Goal: Transaction & Acquisition: Download file/media

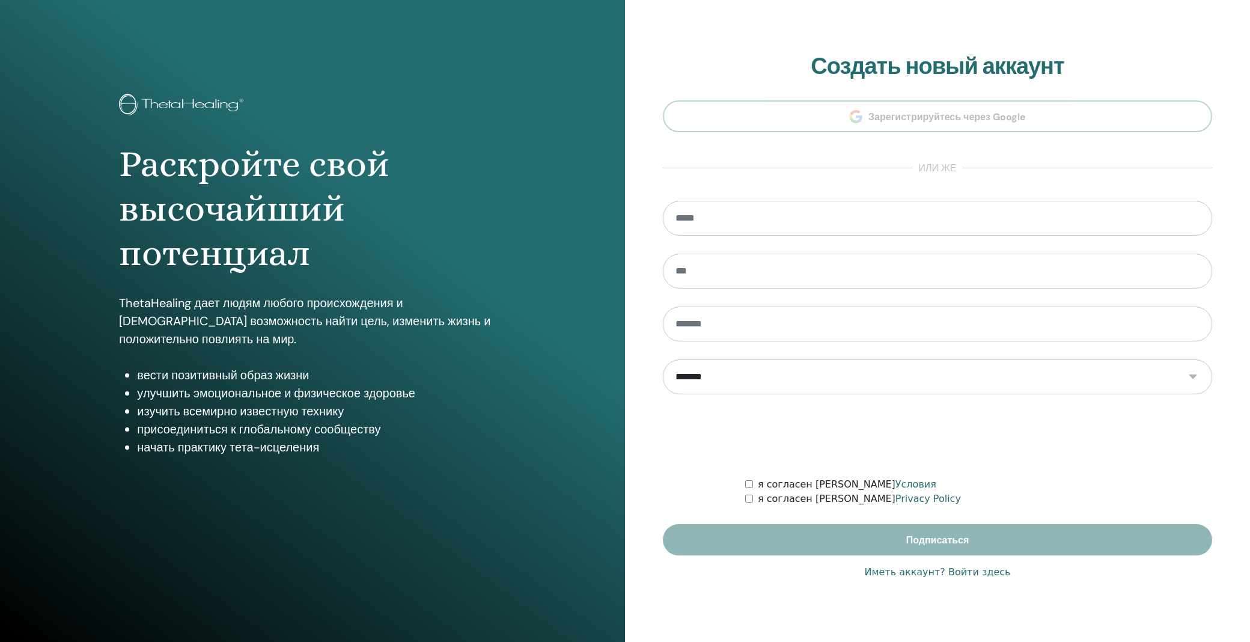
type input "**********"
click at [962, 572] on link "Иметь аккаунт? Войти здесь" at bounding box center [937, 572] width 146 height 14
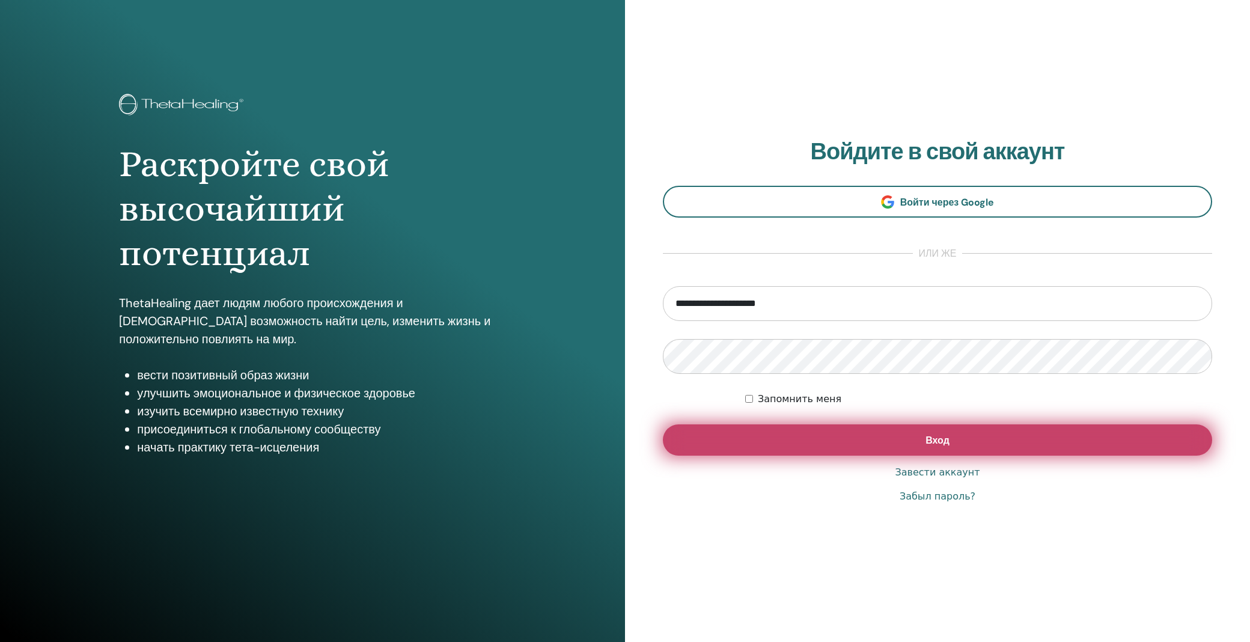
click at [888, 428] on button "Вход" at bounding box center [937, 439] width 549 height 31
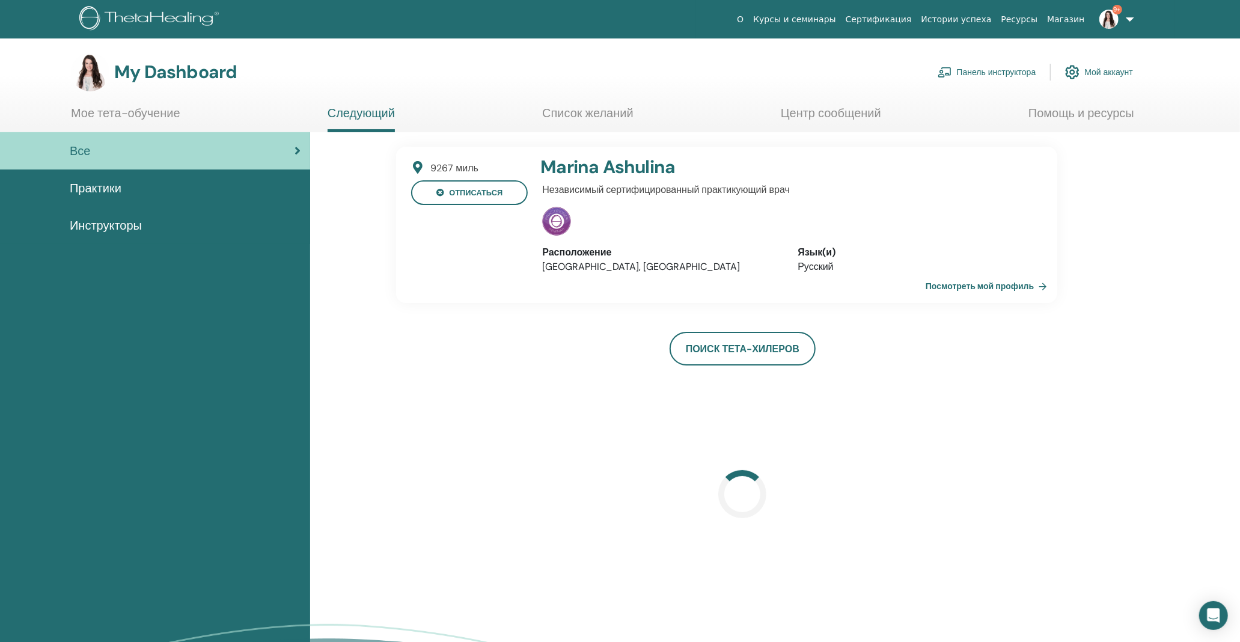
click at [968, 70] on link "Панель инструктора" at bounding box center [987, 72] width 99 height 26
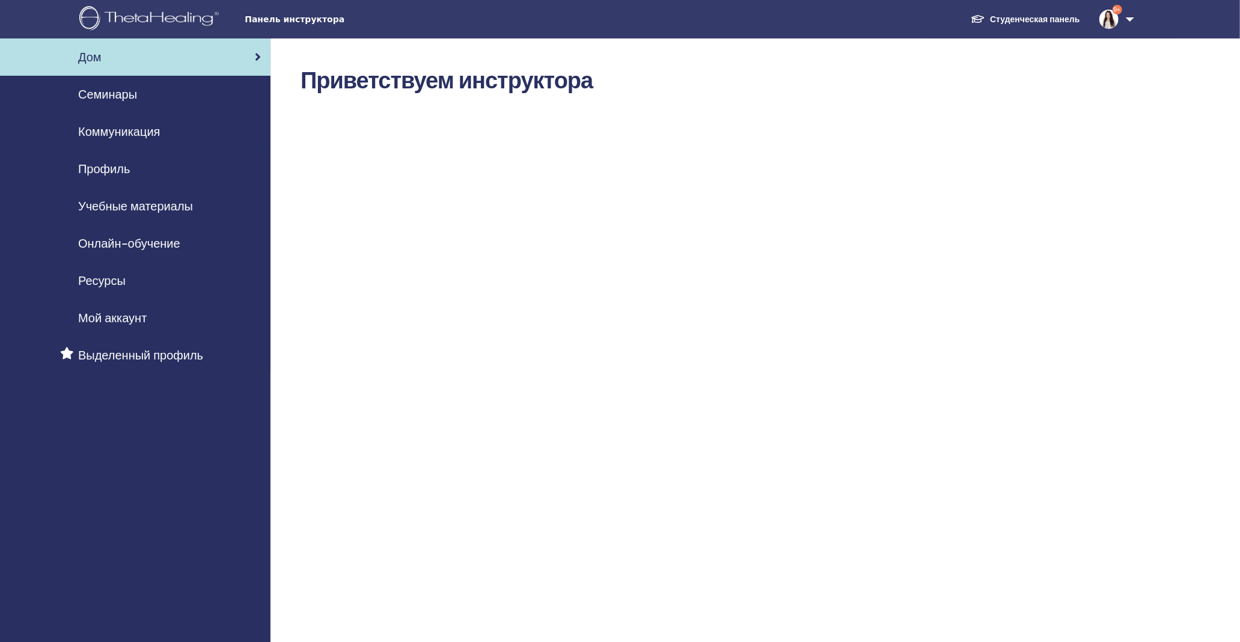
click at [90, 94] on span "Семинары" at bounding box center [107, 94] width 59 height 18
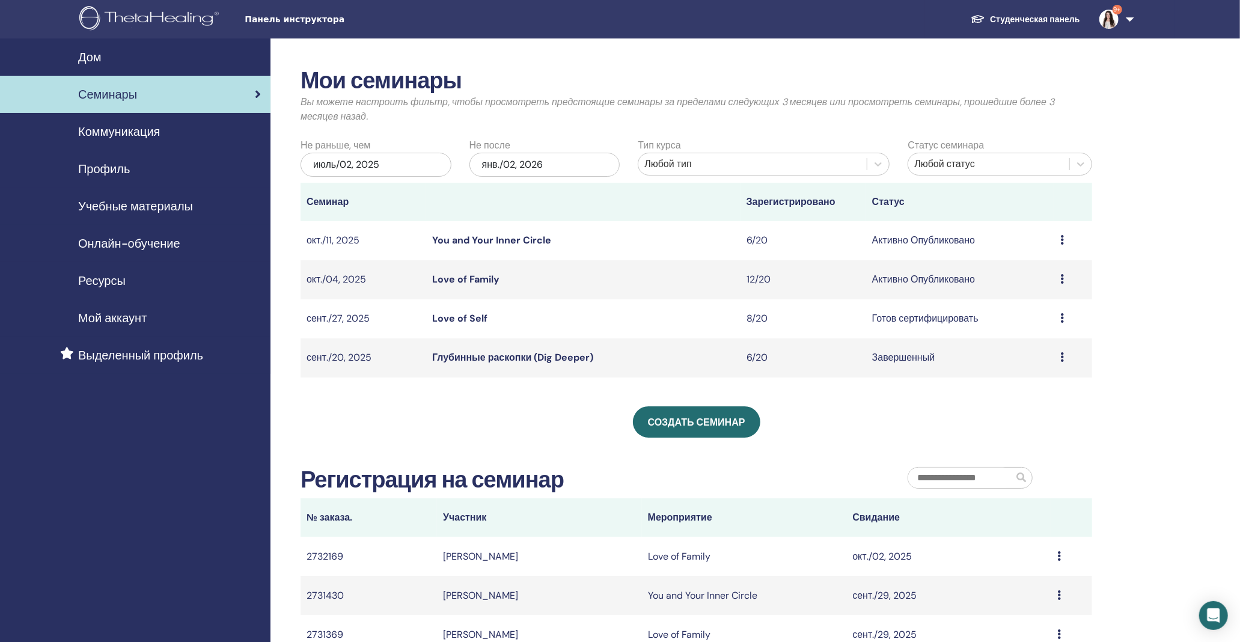
click at [476, 280] on link "Love of Family" at bounding box center [465, 279] width 67 height 13
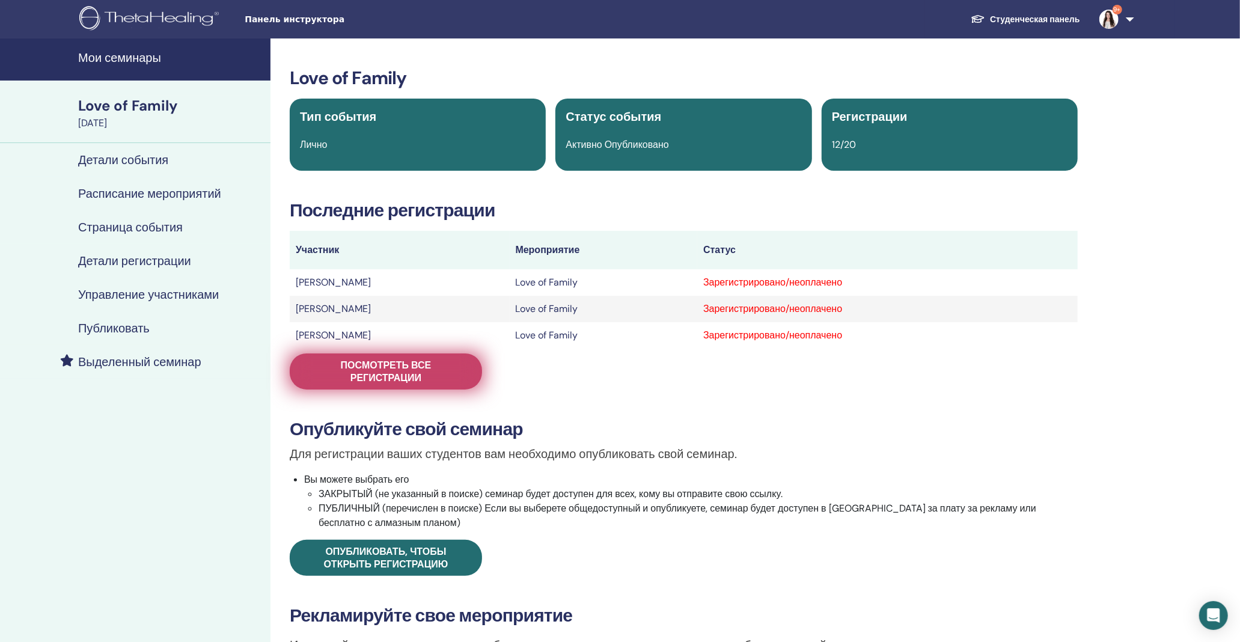
click at [351, 359] on span "Посмотреть все регистрации" at bounding box center [386, 371] width 162 height 25
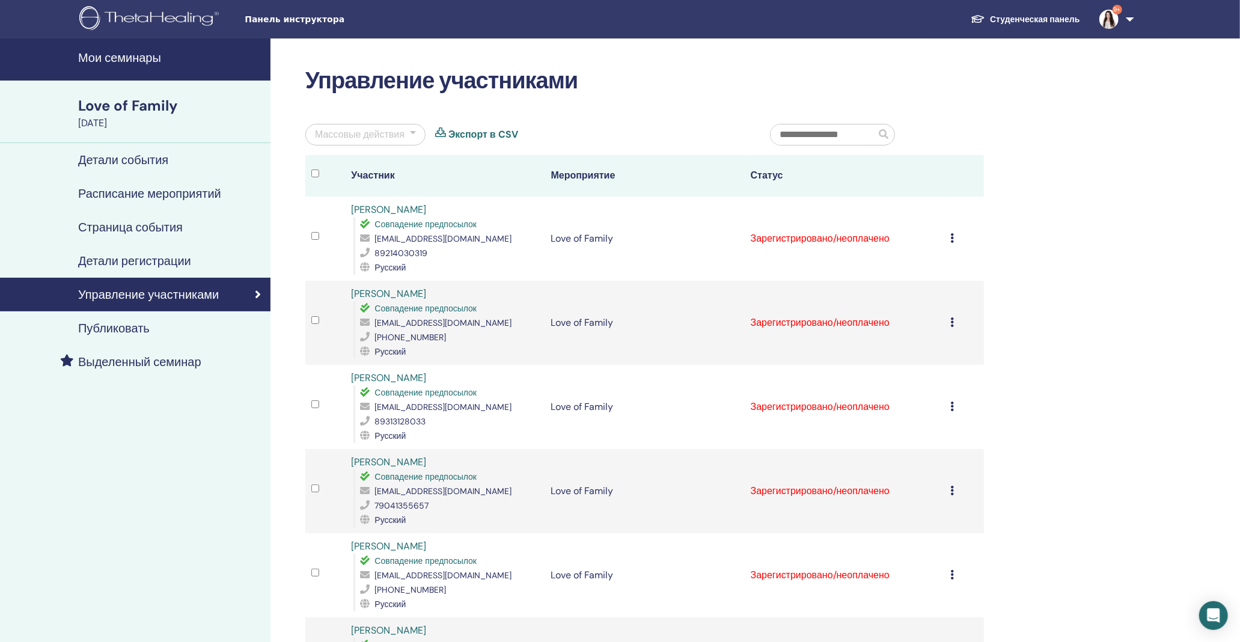
click at [410, 133] on div at bounding box center [413, 134] width 6 height 14
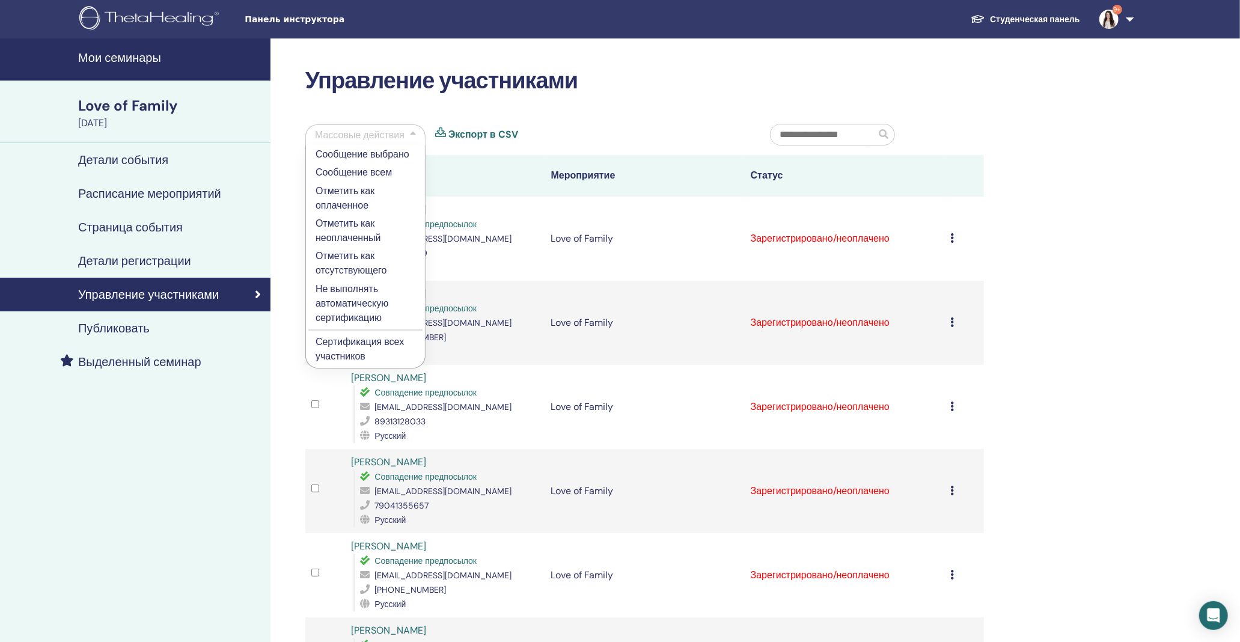
click at [344, 197] on p "Отметить как оплаченное" at bounding box center [366, 198] width 100 height 29
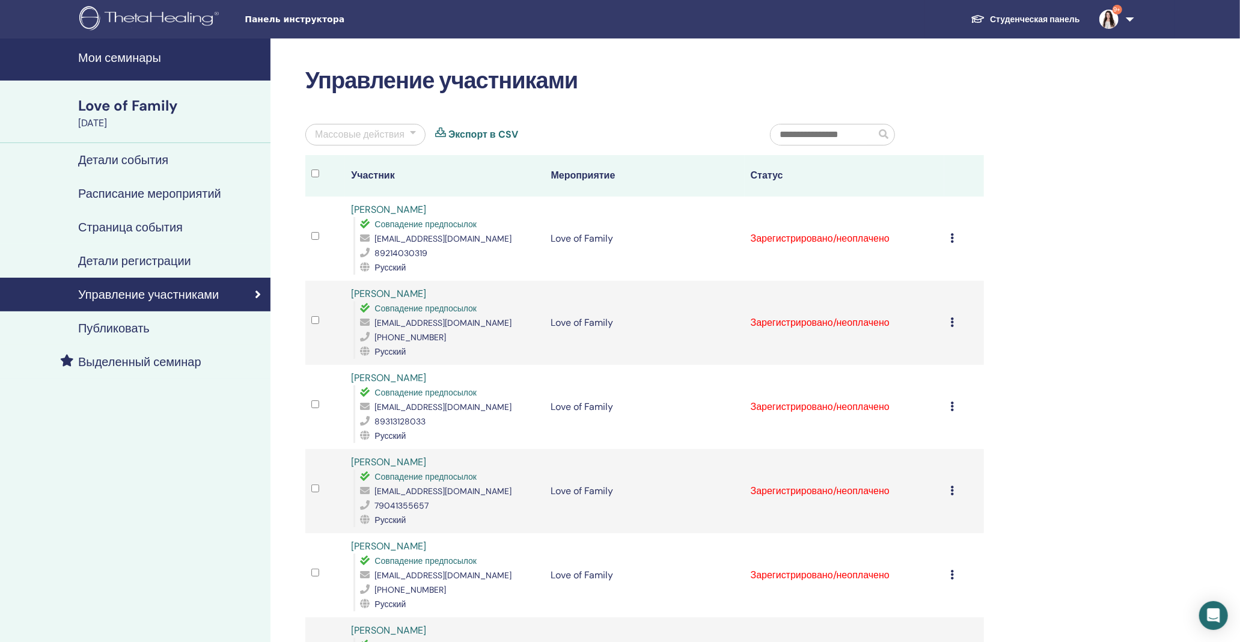
click at [409, 135] on div "Массовые действия" at bounding box center [365, 135] width 120 height 22
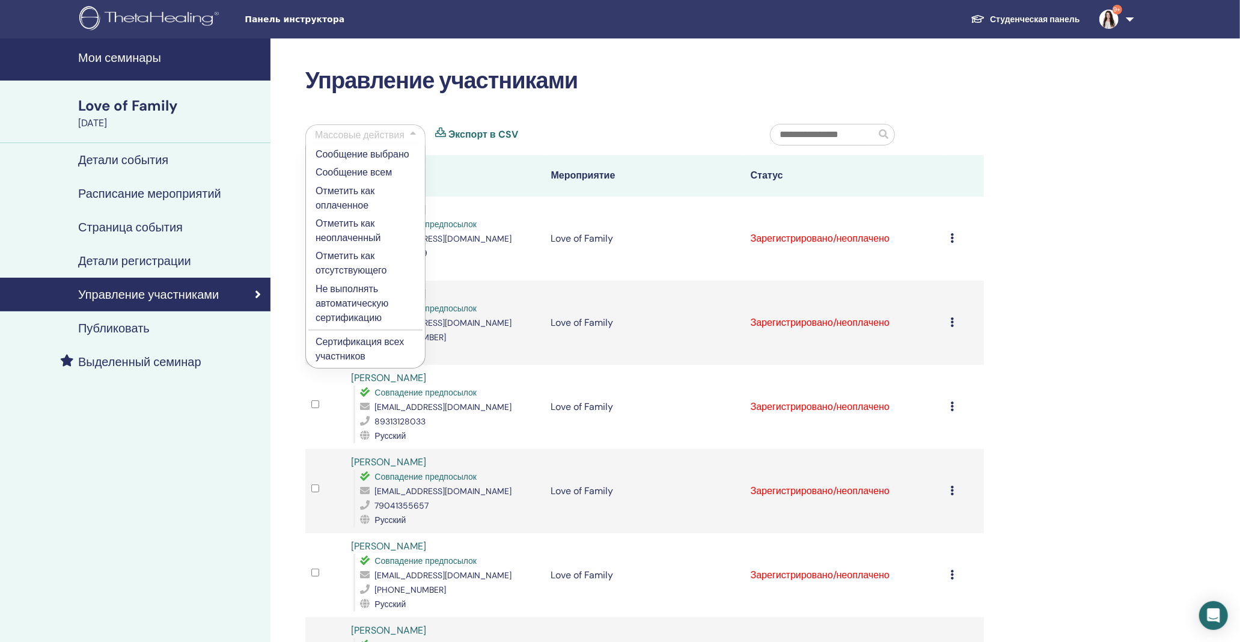
click at [357, 200] on p "Отметить как оплаченное" at bounding box center [366, 198] width 100 height 29
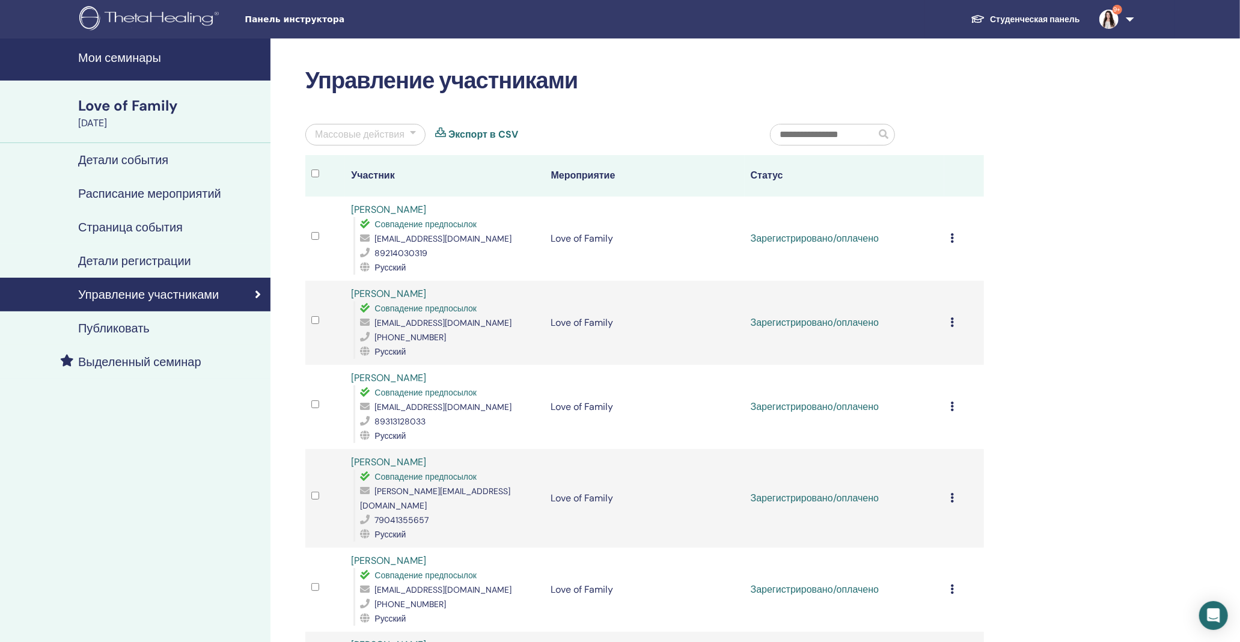
click at [948, 235] on td "Отменить регистрацию Не выполнять автоматическую сертификацию Отметить как опла…" at bounding box center [964, 239] width 40 height 84
click at [953, 240] on icon at bounding box center [952, 238] width 4 height 10
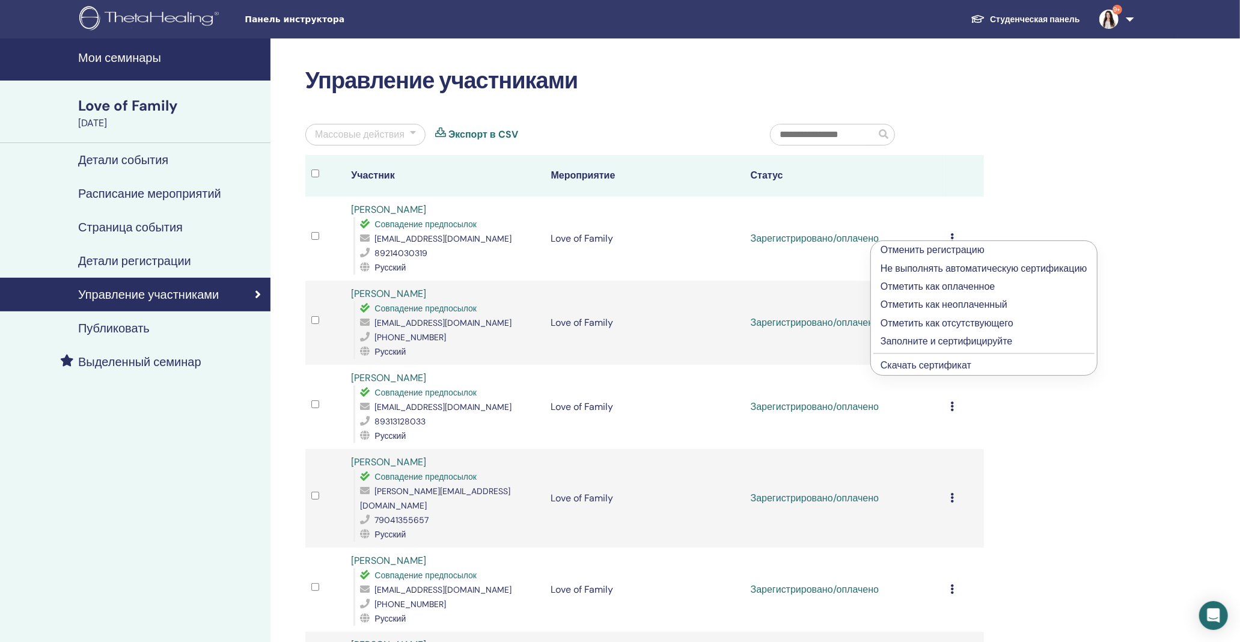
click at [951, 364] on link "Скачать сертификат" at bounding box center [926, 365] width 91 height 13
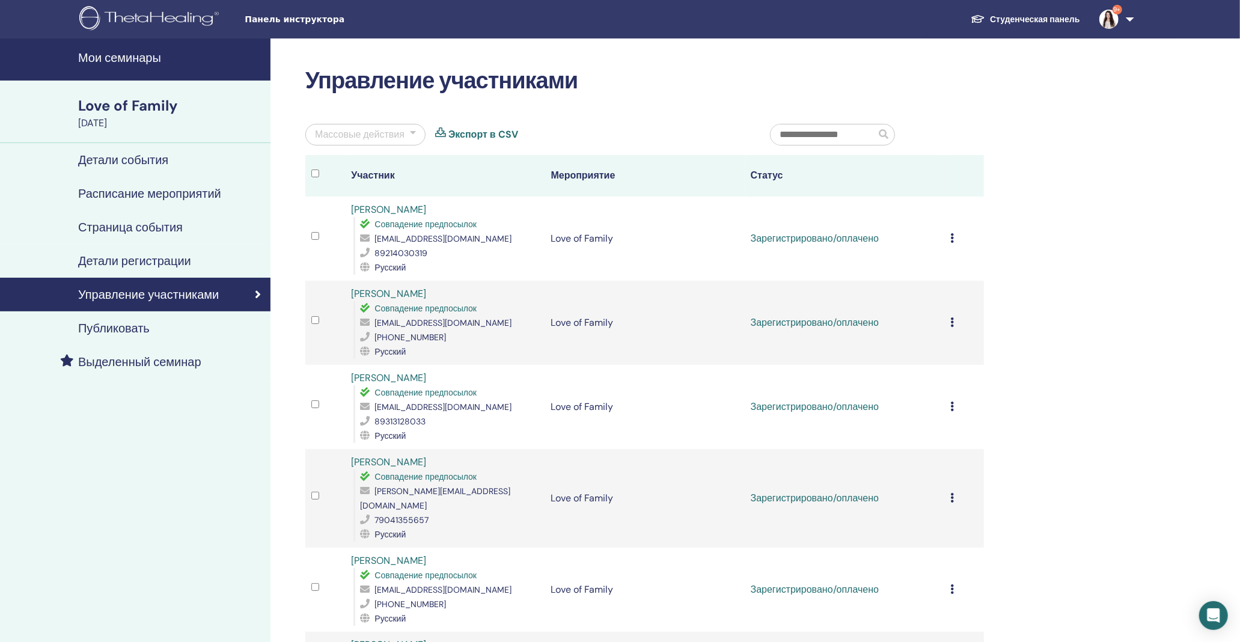
click at [956, 322] on div "Отменить регистрацию Не выполнять автоматическую сертификацию Отметить как опла…" at bounding box center [964, 323] width 28 height 14
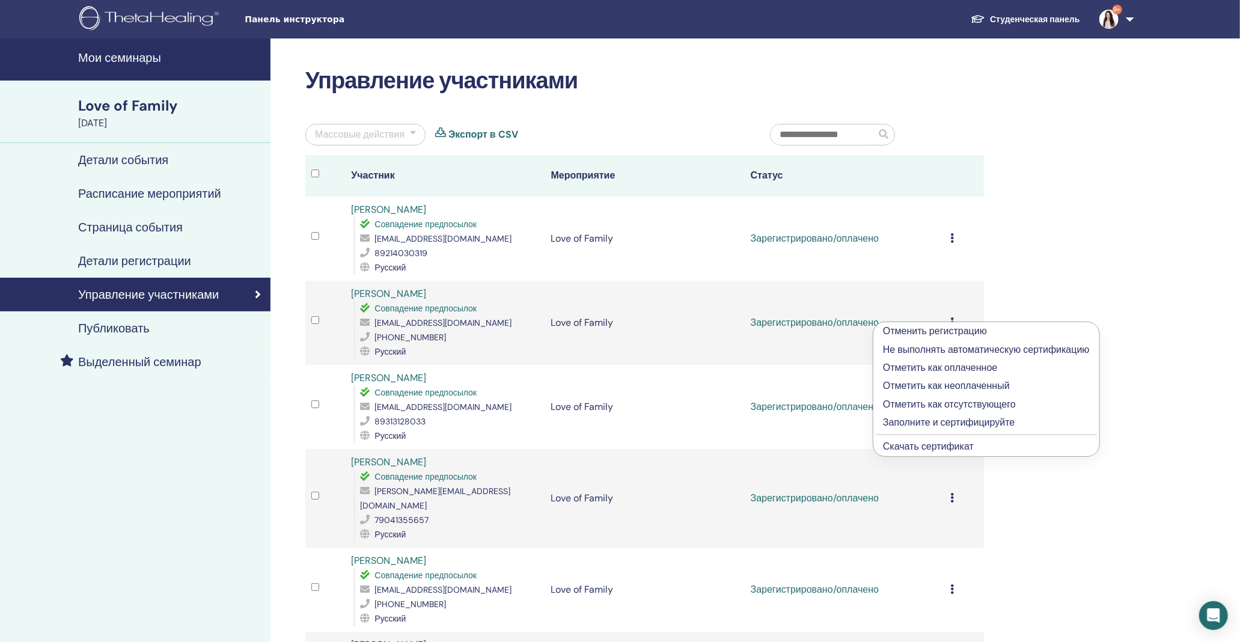
click at [930, 448] on link "Скачать сертификат" at bounding box center [928, 446] width 91 height 13
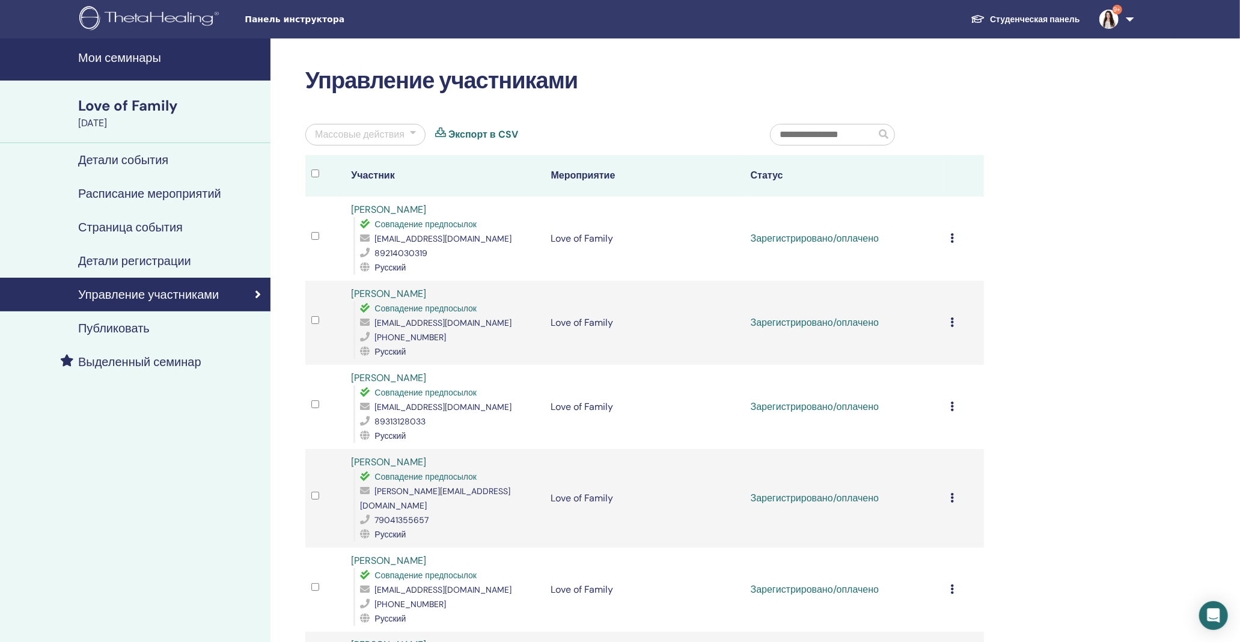
click at [953, 409] on icon at bounding box center [952, 407] width 4 height 10
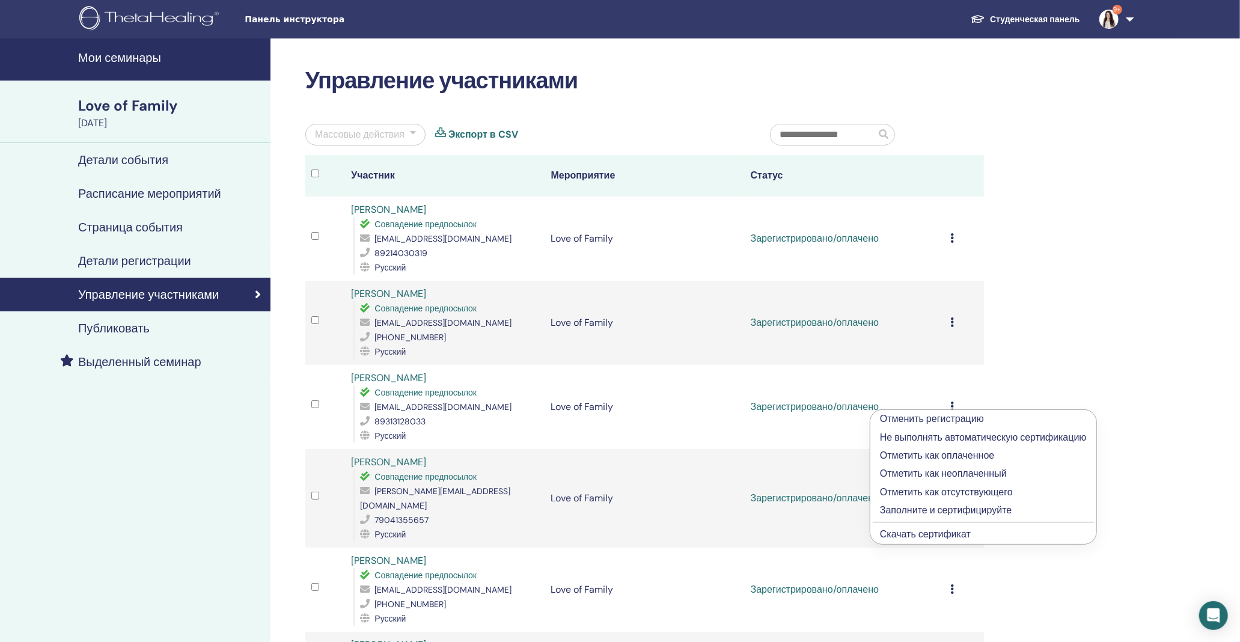
click at [952, 531] on link "Скачать сертификат" at bounding box center [925, 534] width 91 height 13
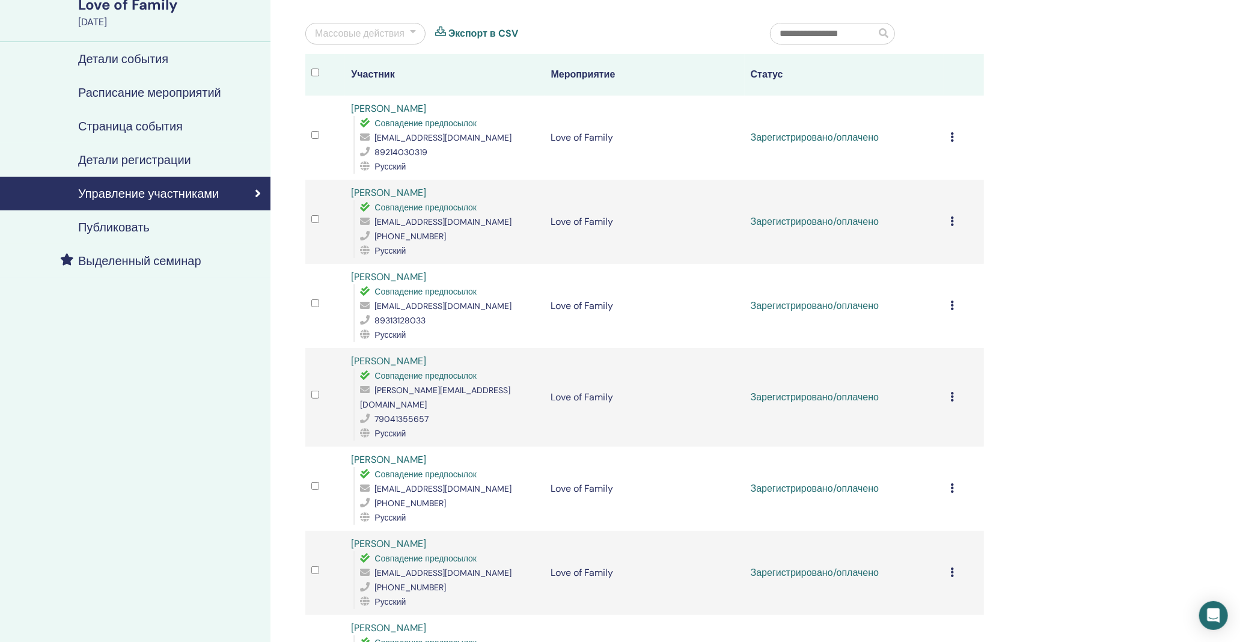
scroll to position [200, 0]
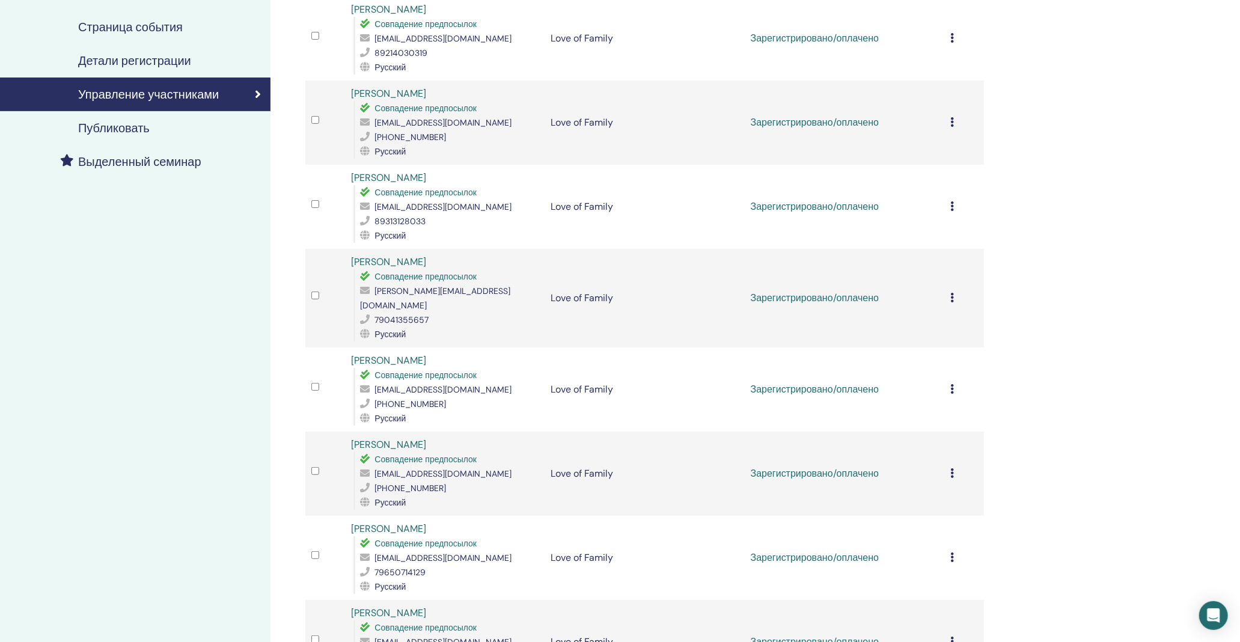
click at [951, 293] on icon at bounding box center [952, 298] width 4 height 10
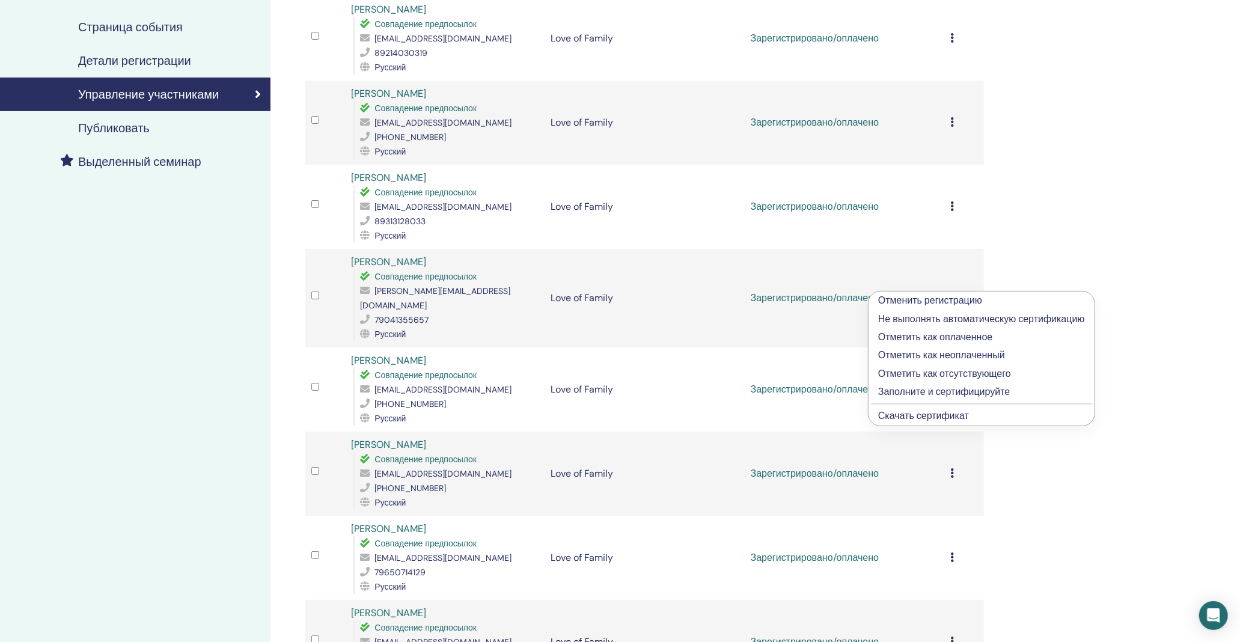
click at [931, 418] on link "Скачать сертификат" at bounding box center [923, 415] width 91 height 13
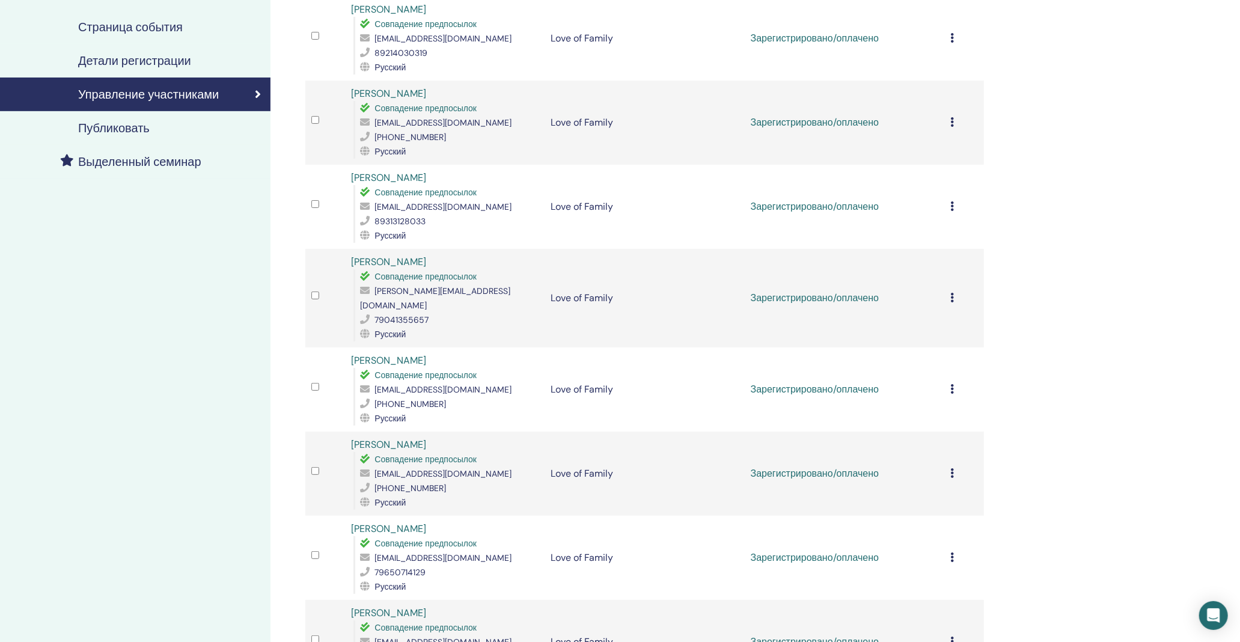
click at [955, 466] on div "Отменить регистрацию Не выполнять автоматическую сертификацию Отметить как опла…" at bounding box center [964, 473] width 28 height 14
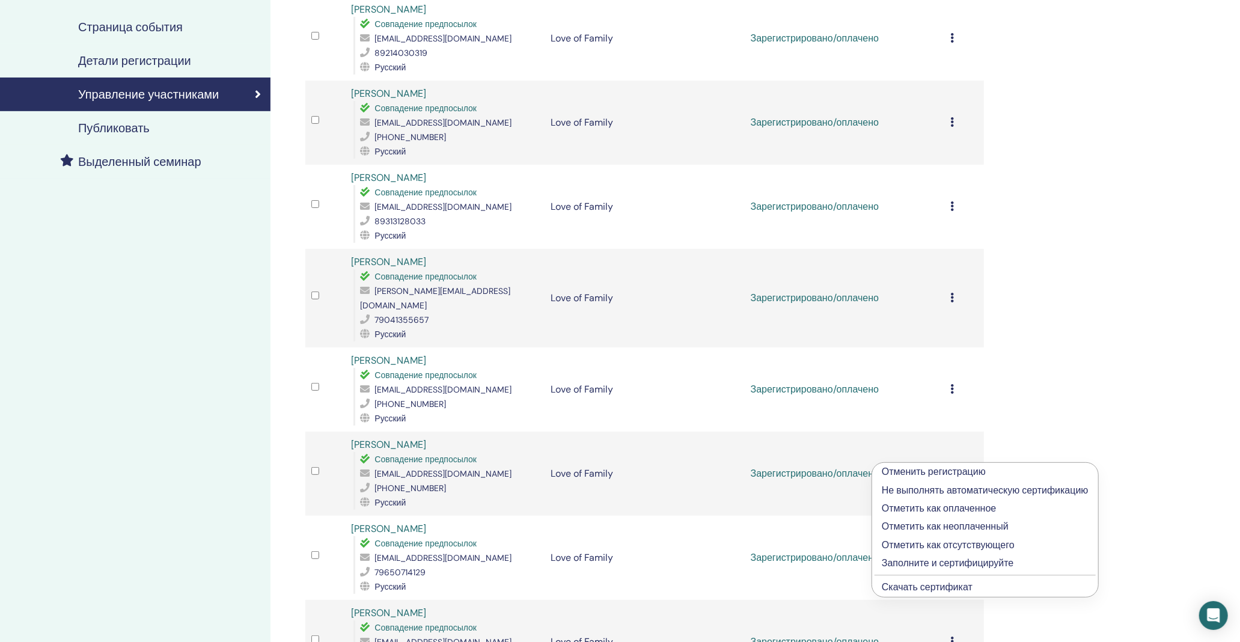
click at [918, 590] on link "Скачать сертификат" at bounding box center [927, 587] width 91 height 13
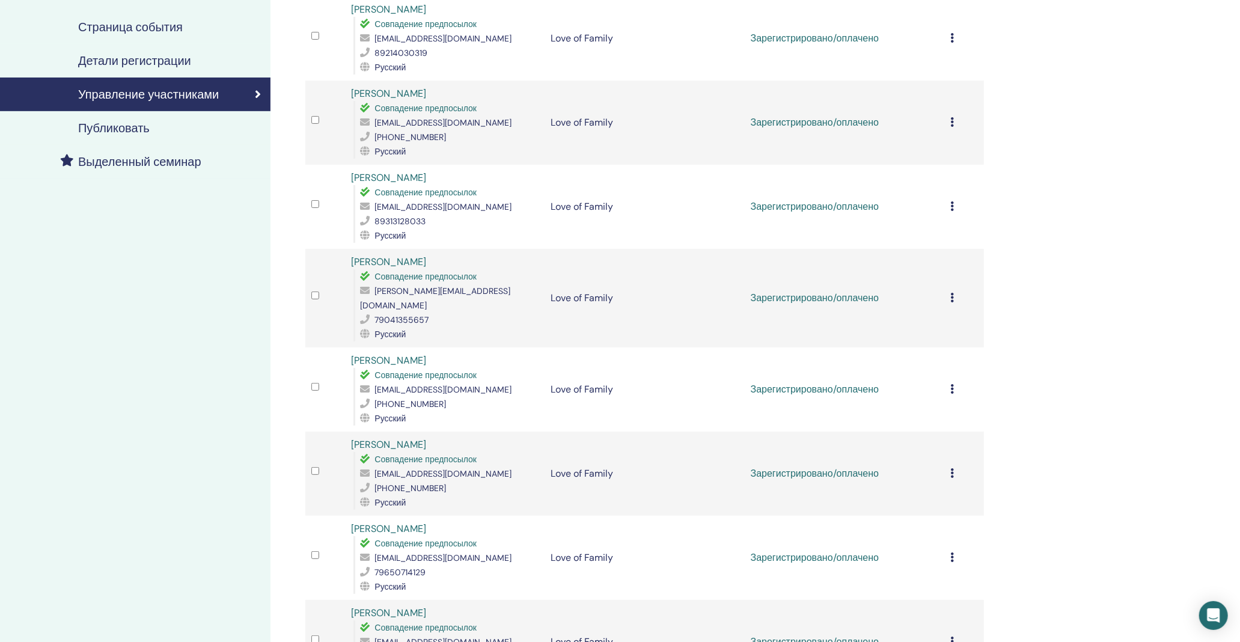
click at [952, 551] on div "Отменить регистрацию Не выполнять автоматическую сертификацию Отметить как опла…" at bounding box center [964, 558] width 28 height 14
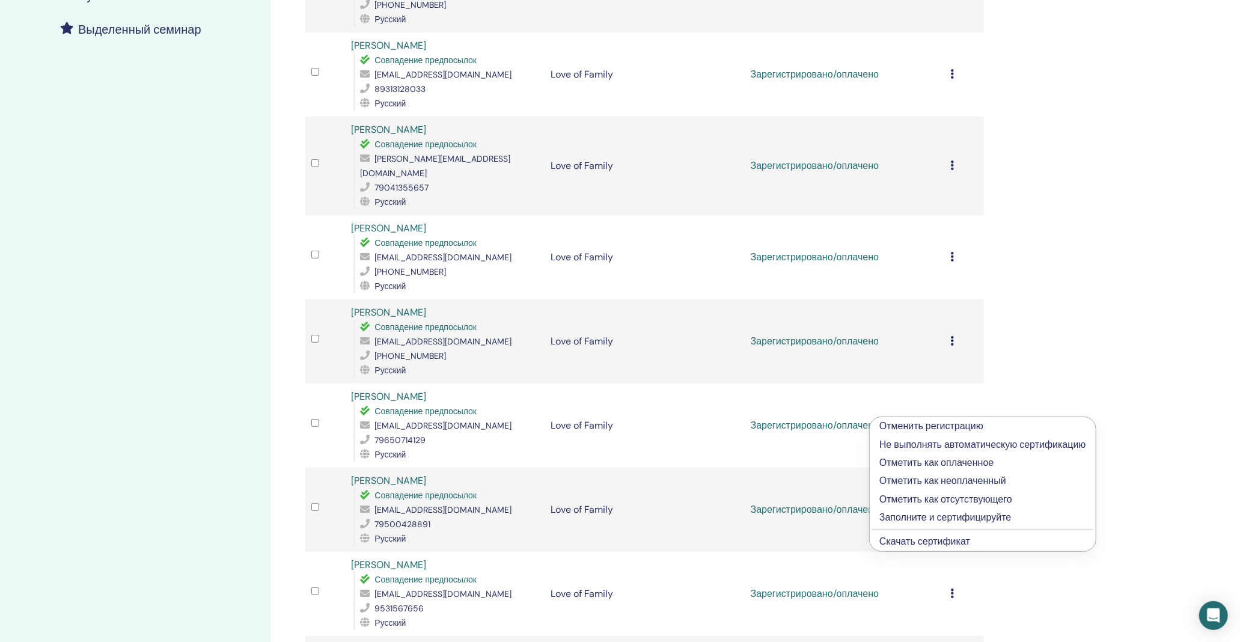
scroll to position [334, 0]
click at [928, 541] on link "Скачать сертификат" at bounding box center [924, 540] width 91 height 13
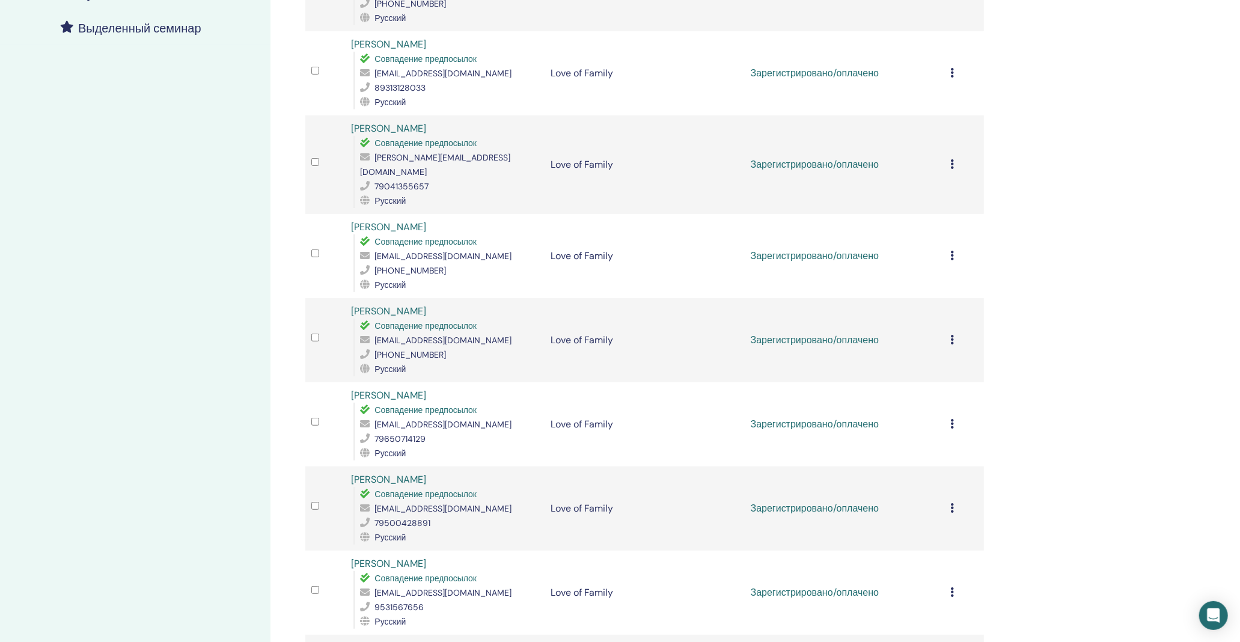
click at [950, 503] on icon at bounding box center [952, 508] width 4 height 10
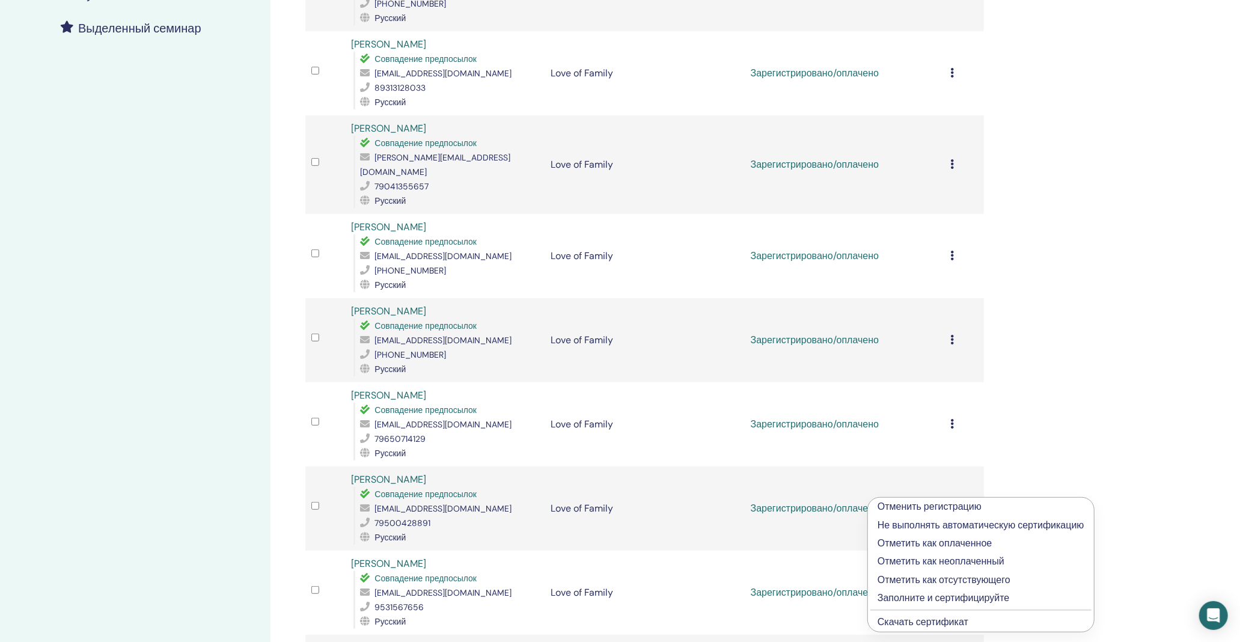
click at [956, 621] on link "Скачать сертификат" at bounding box center [923, 622] width 91 height 13
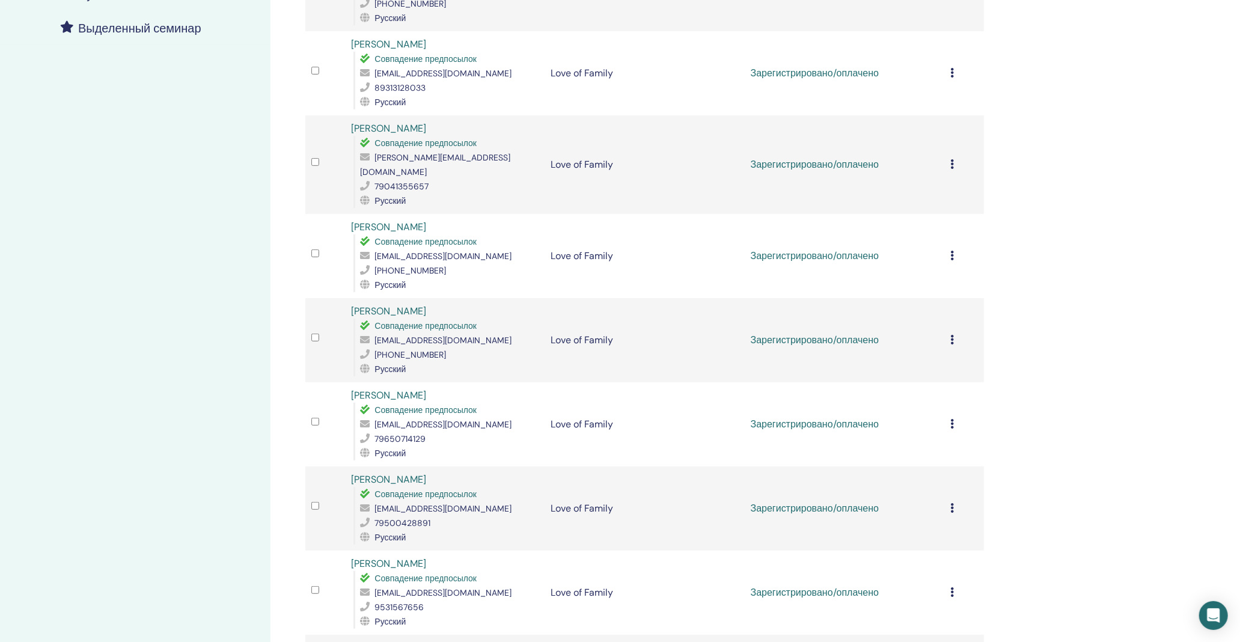
click at [952, 586] on div "Отменить регистрацию Не выполнять автоматическую сертификацию Отметить как опла…" at bounding box center [964, 593] width 28 height 14
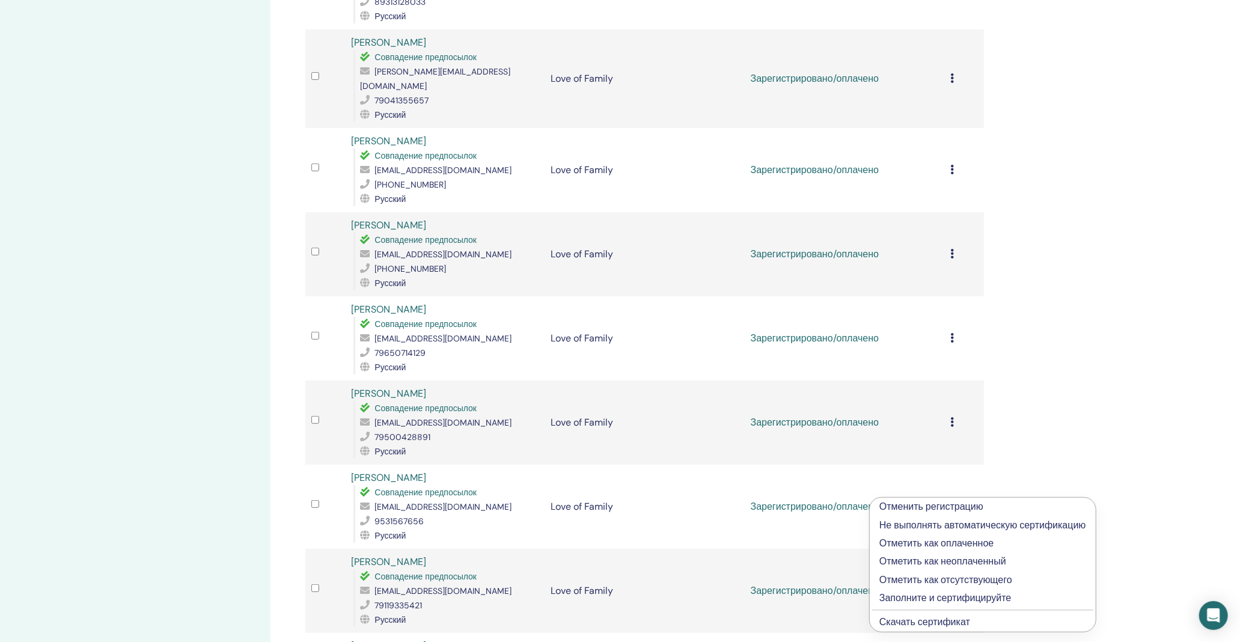
scroll to position [534, 0]
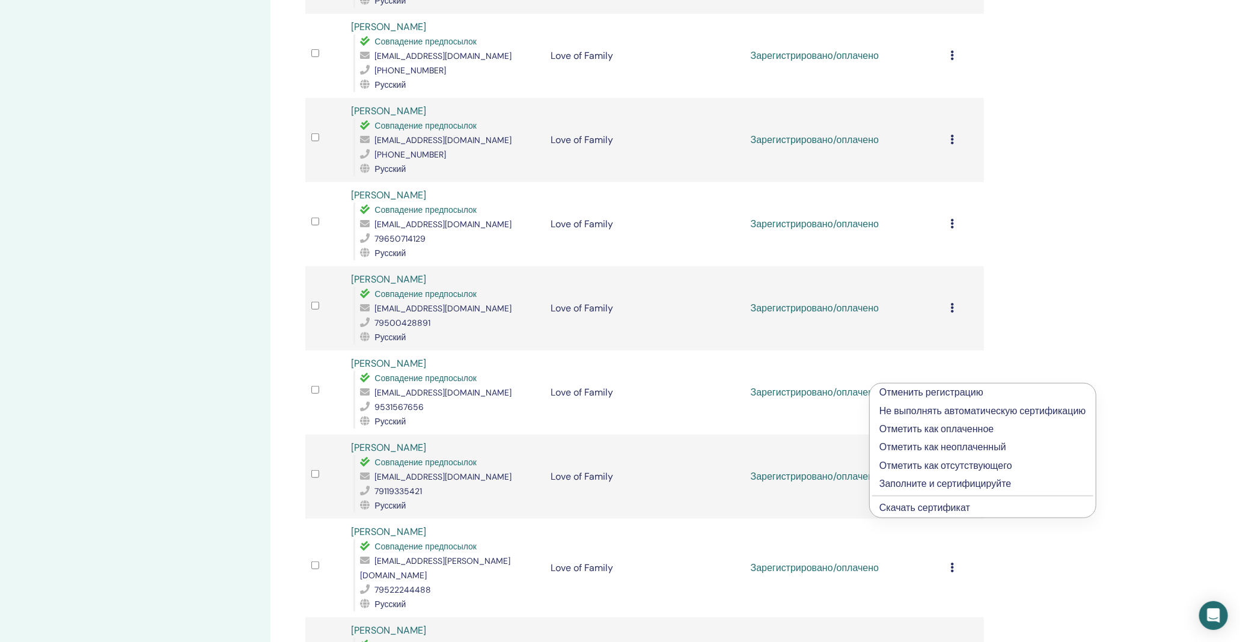
click at [946, 509] on link "Скачать сертификат" at bounding box center [924, 507] width 91 height 13
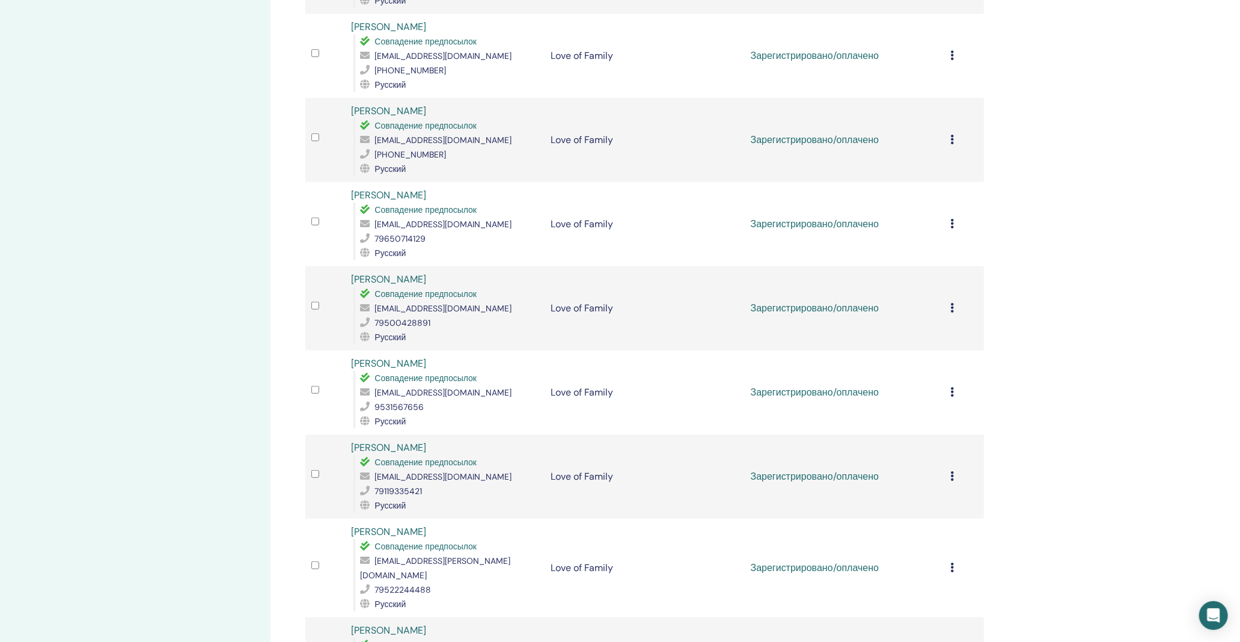
click at [953, 563] on icon at bounding box center [952, 568] width 4 height 10
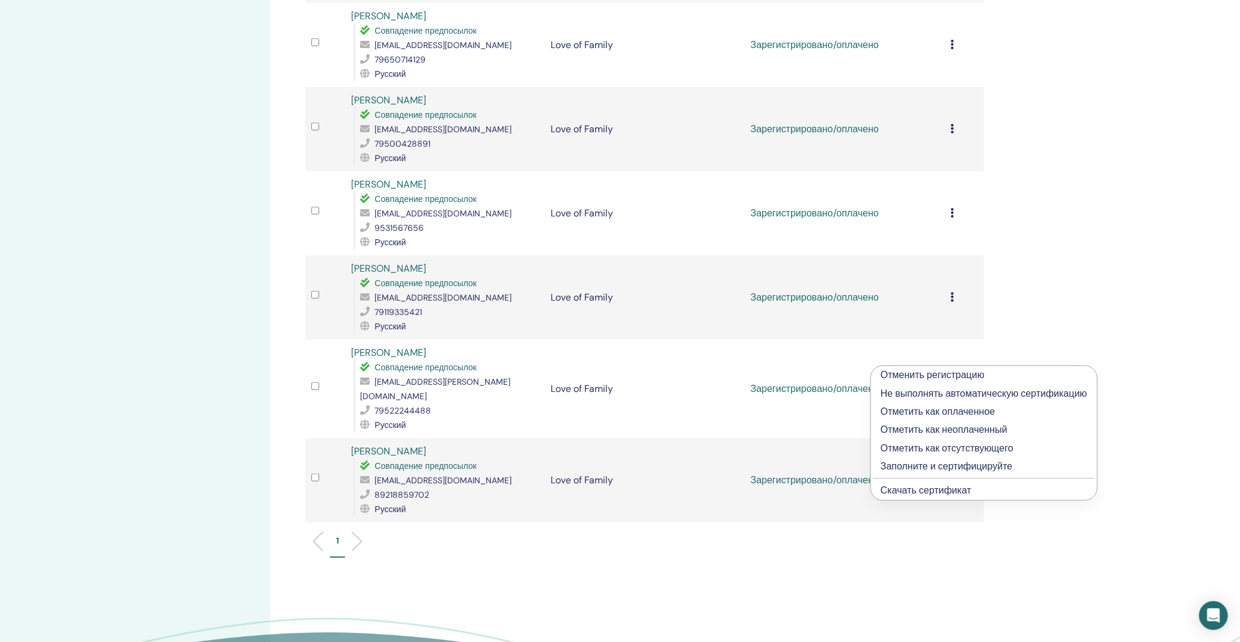
scroll to position [735, 0]
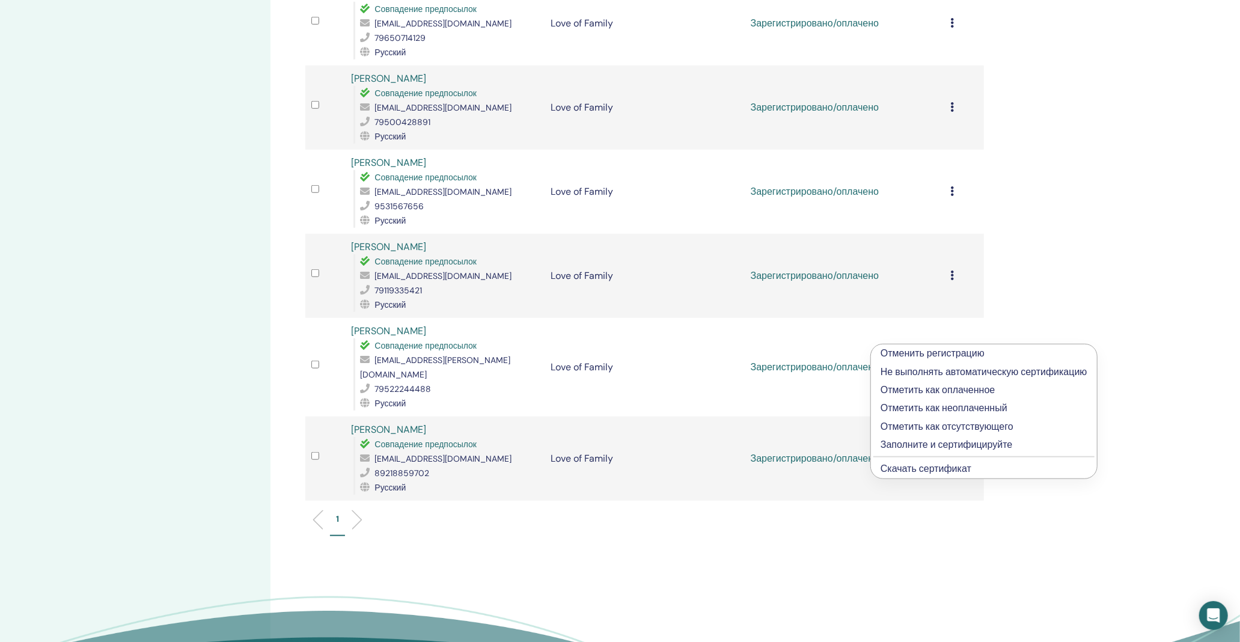
click at [908, 471] on link "Скачать сертификат" at bounding box center [926, 468] width 91 height 13
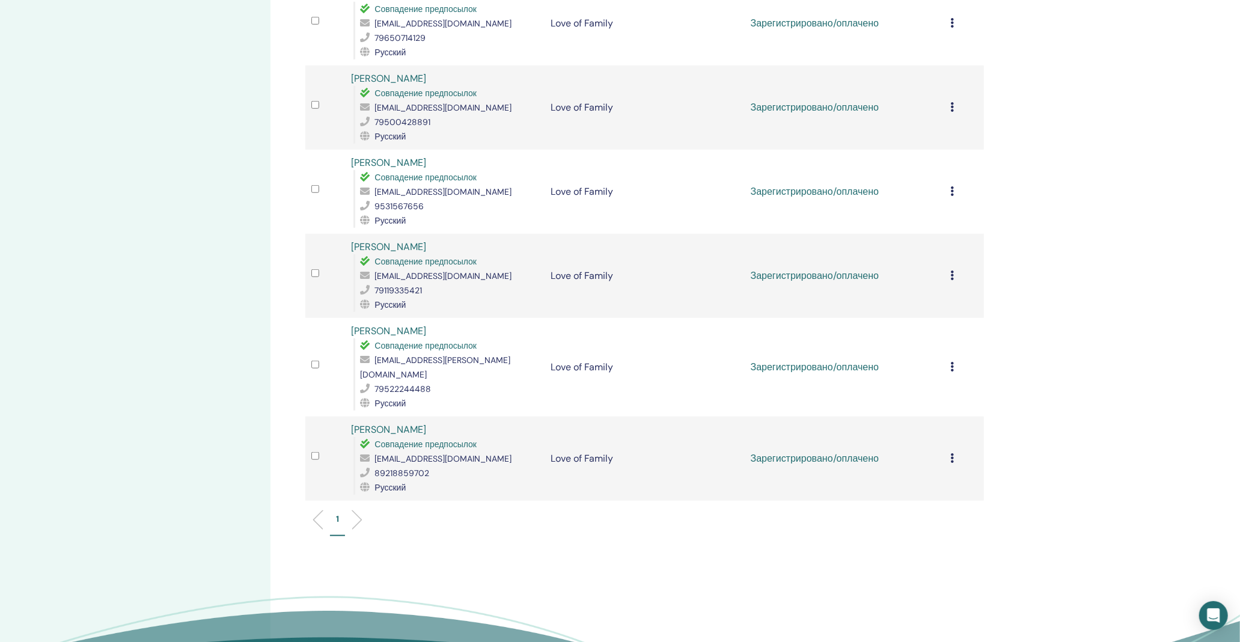
click at [951, 453] on icon at bounding box center [952, 458] width 4 height 10
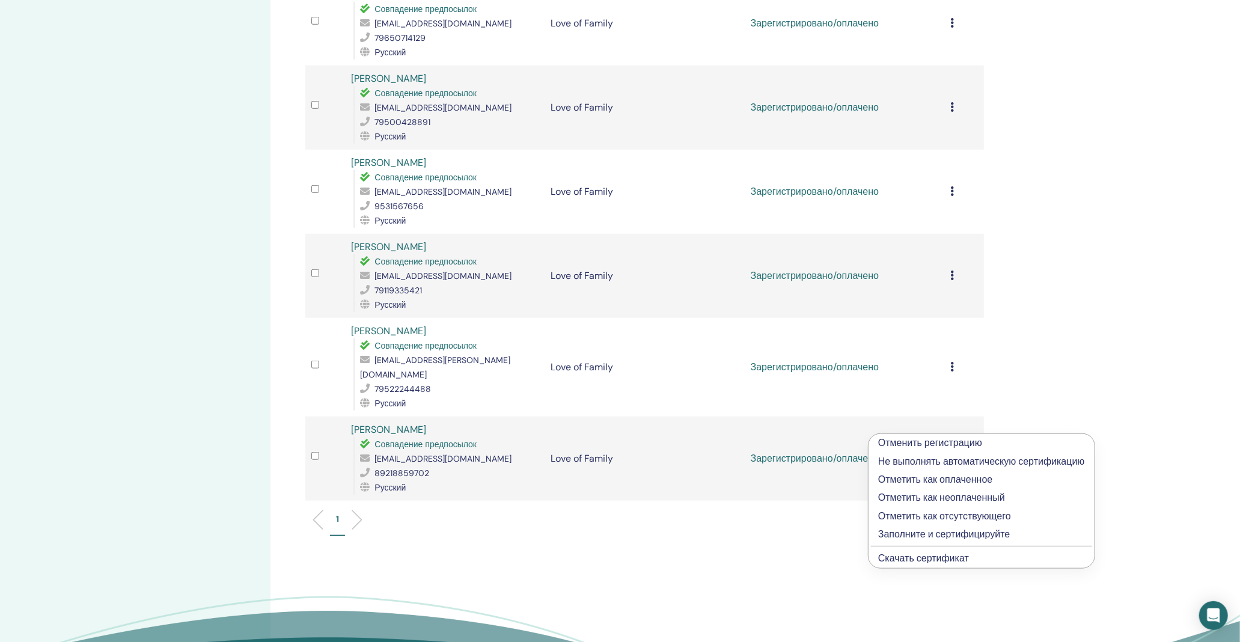
drag, startPoint x: 958, startPoint y: 559, endPoint x: 955, endPoint y: 552, distance: 7.8
click at [958, 557] on link "Скачать сертификат" at bounding box center [923, 558] width 91 height 13
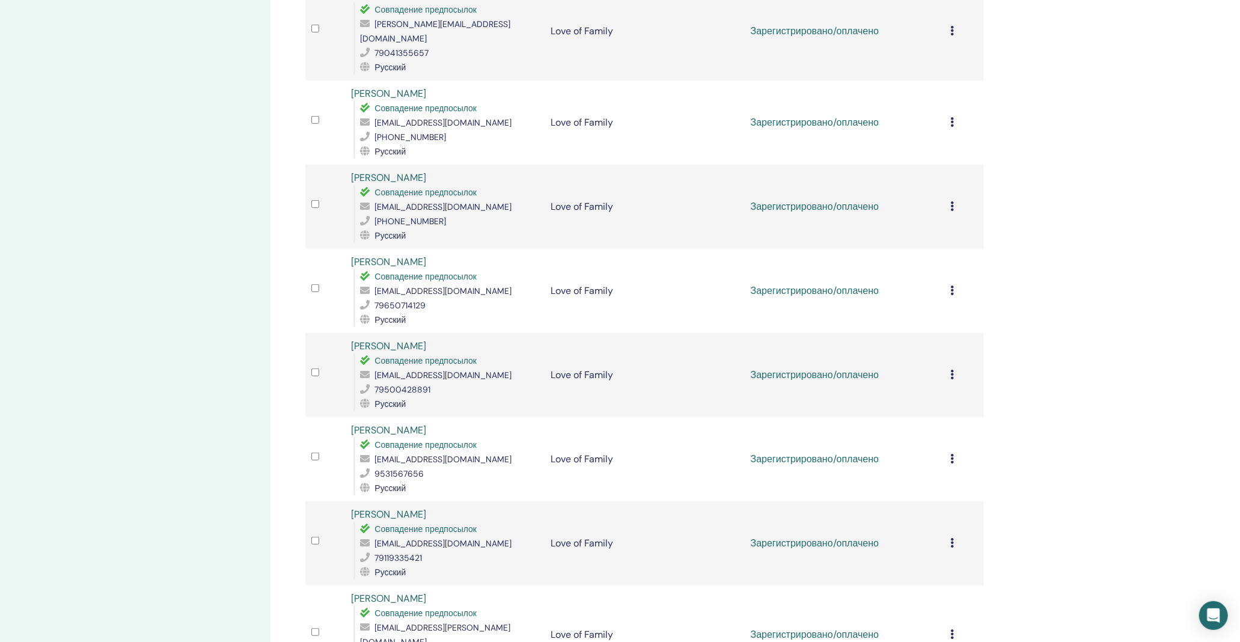
scroll to position [400, 0]
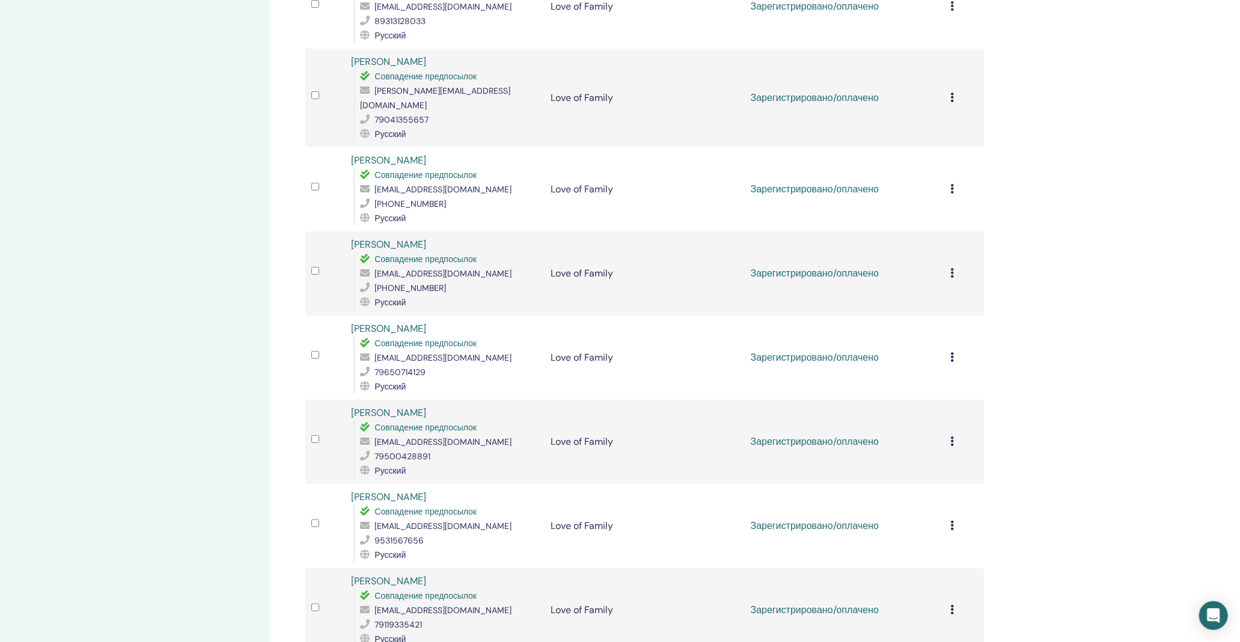
click at [951, 184] on icon at bounding box center [952, 189] width 4 height 10
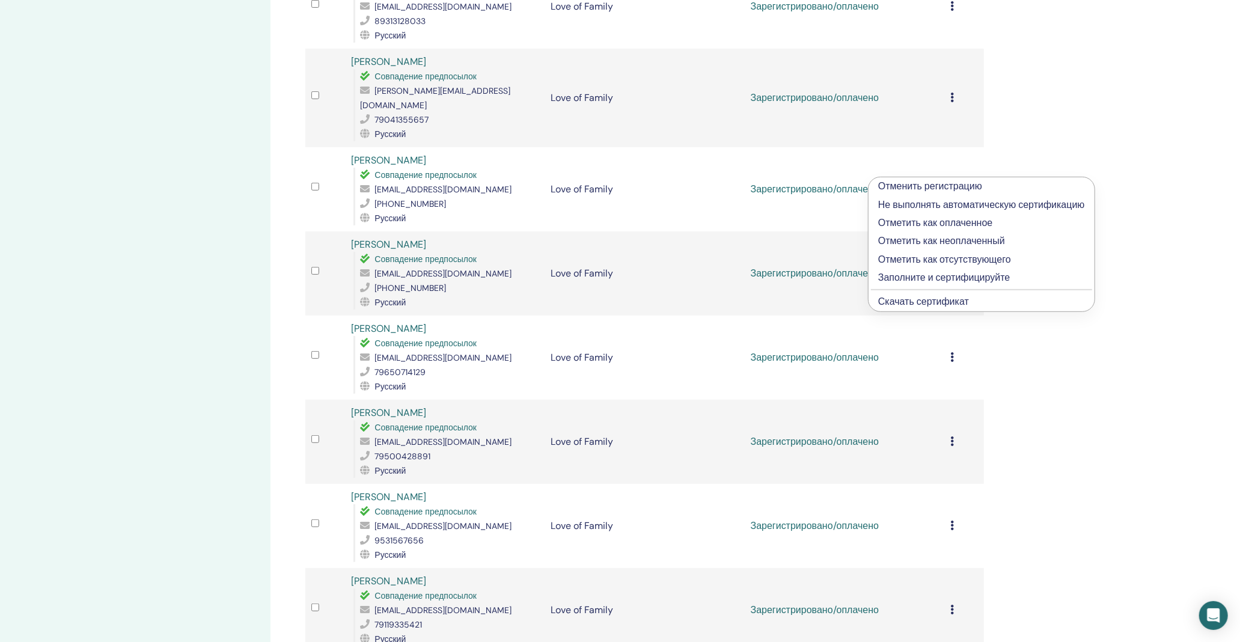
click at [933, 302] on link "Скачать сертификат" at bounding box center [923, 301] width 91 height 13
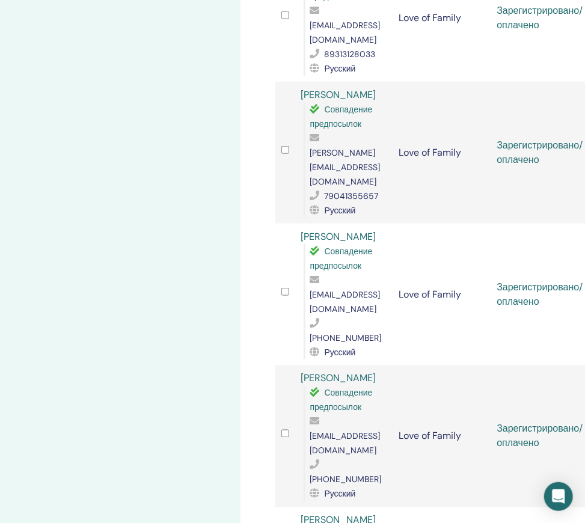
scroll to position [534, 0]
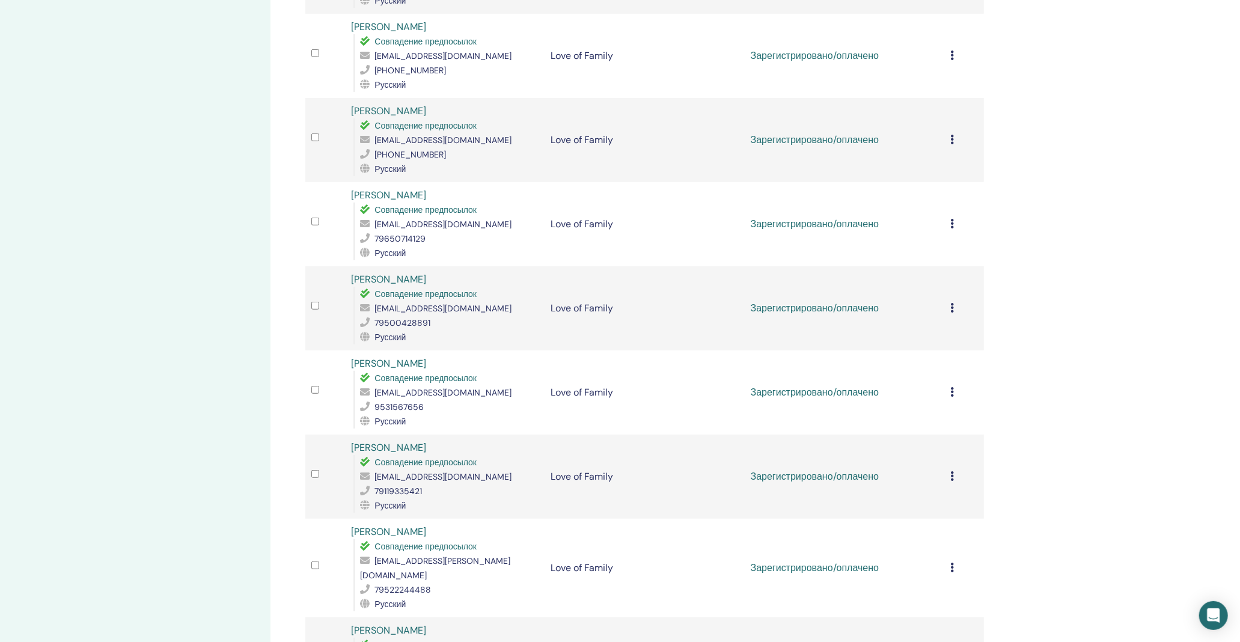
click at [955, 217] on div "Отменить регистрацию Не выполнять автоматическую сертификацию Отметить как опла…" at bounding box center [964, 224] width 28 height 14
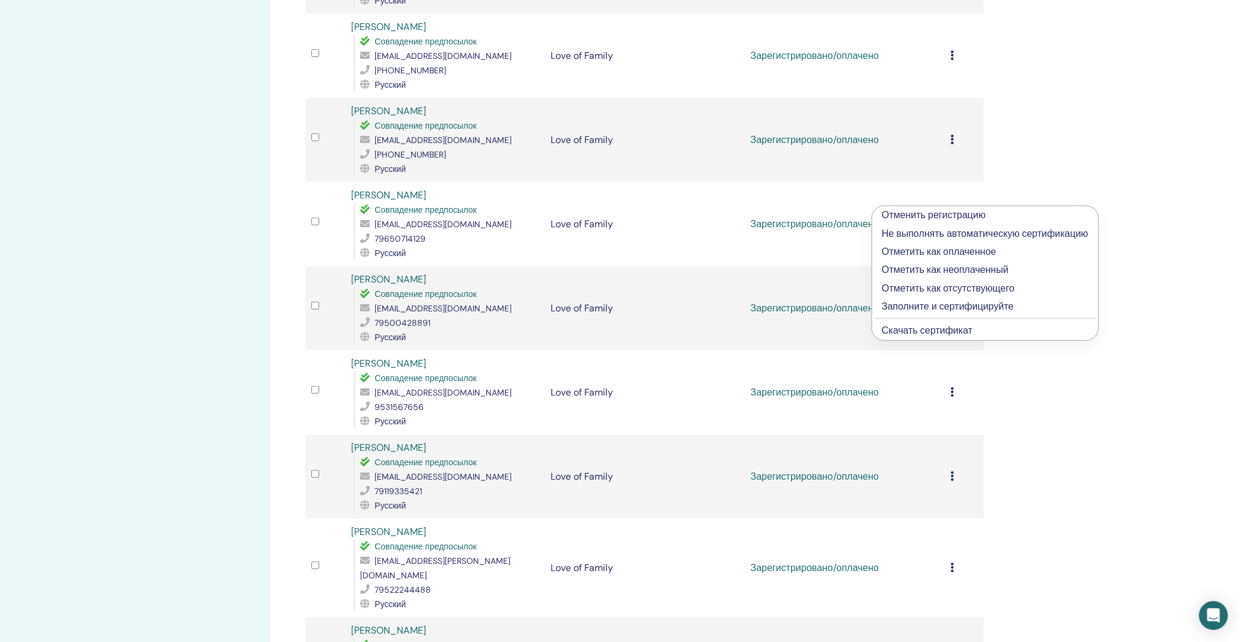
click at [940, 333] on link "Скачать сертификат" at bounding box center [927, 330] width 91 height 13
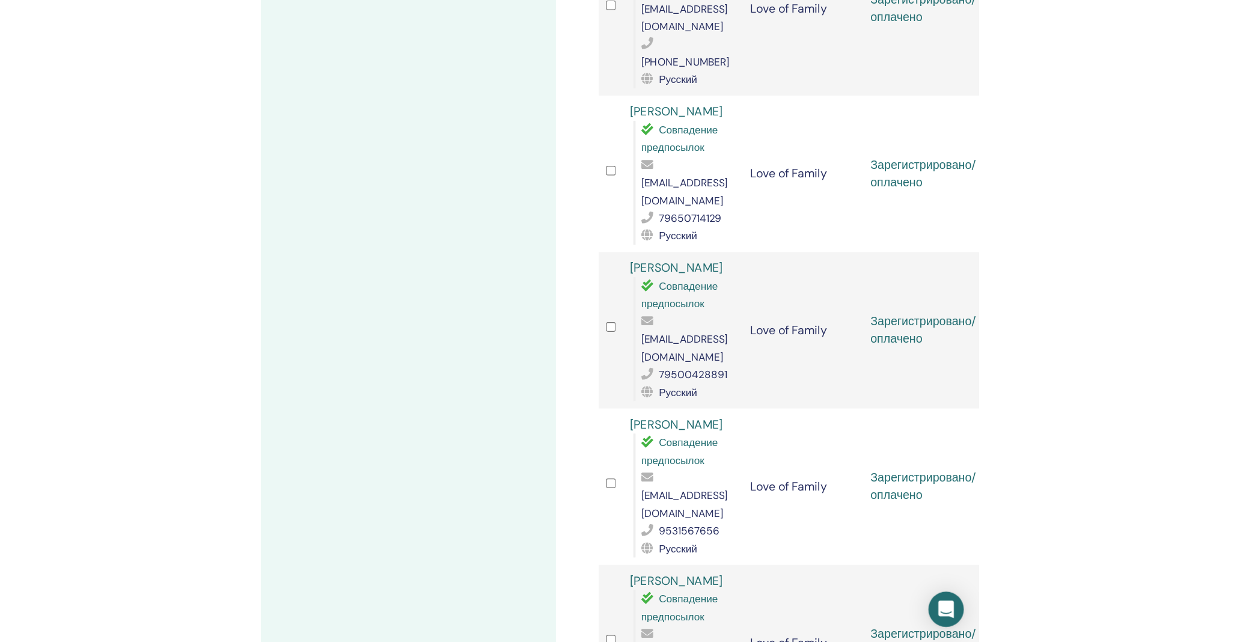
scroll to position [935, 0]
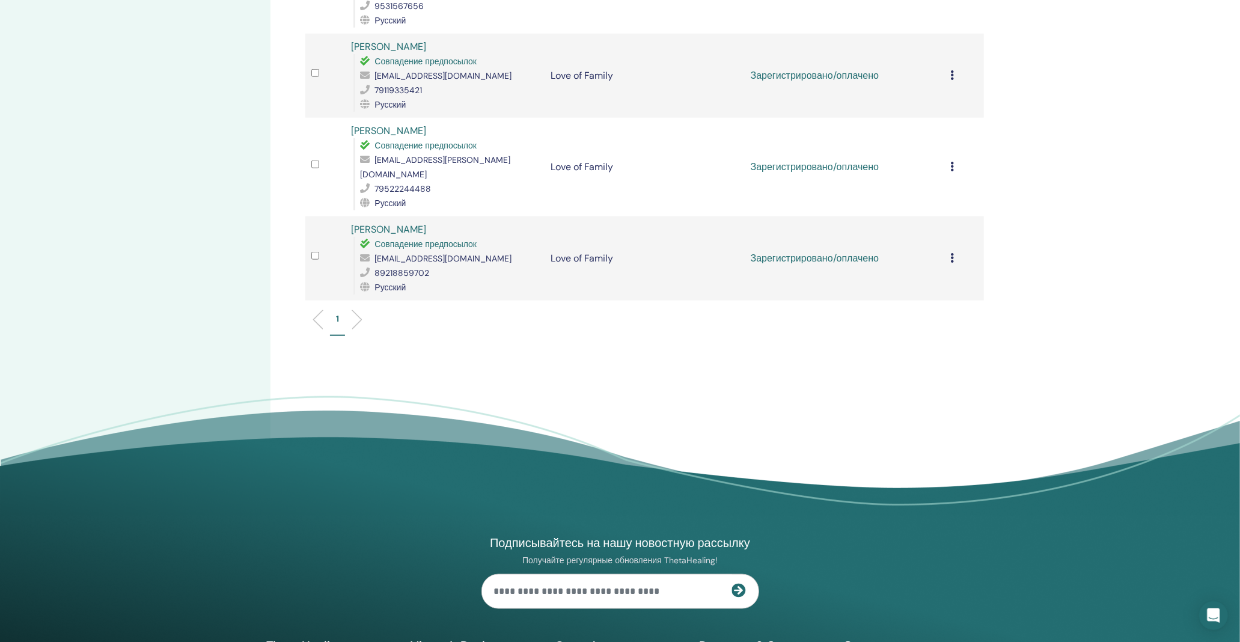
click at [954, 69] on div "Отменить регистрацию Не выполнять автоматическую сертификацию Отметить как опла…" at bounding box center [964, 76] width 28 height 14
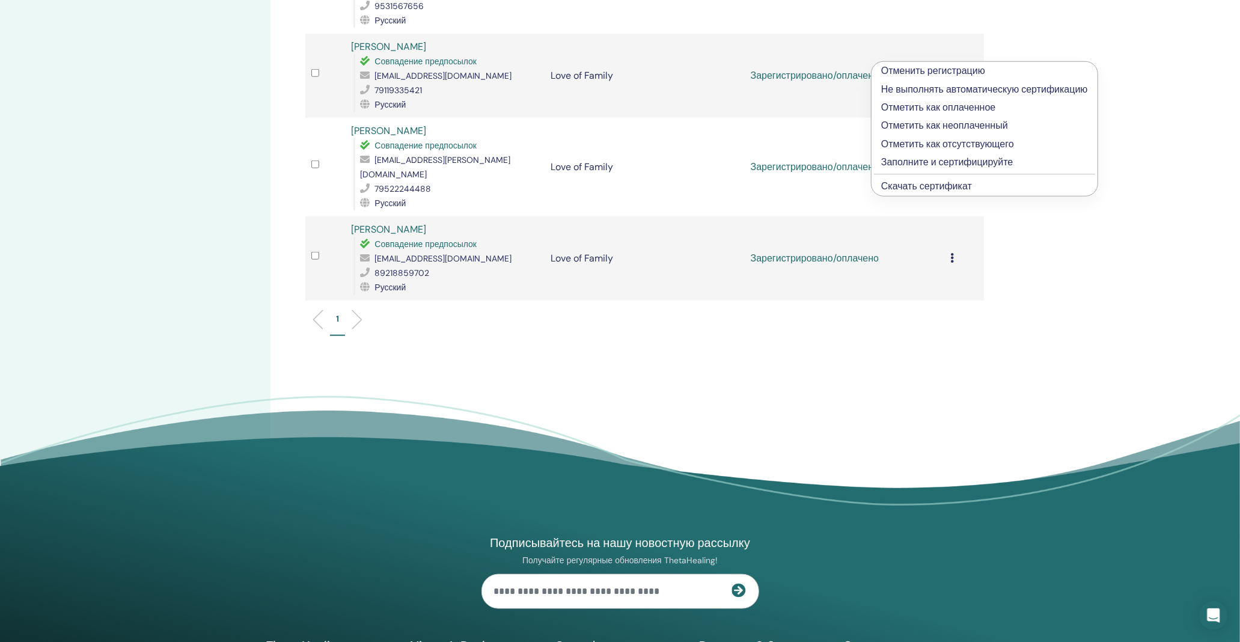
click at [940, 188] on link "Скачать сертификат" at bounding box center [926, 186] width 91 height 13
